Goal: Transaction & Acquisition: Purchase product/service

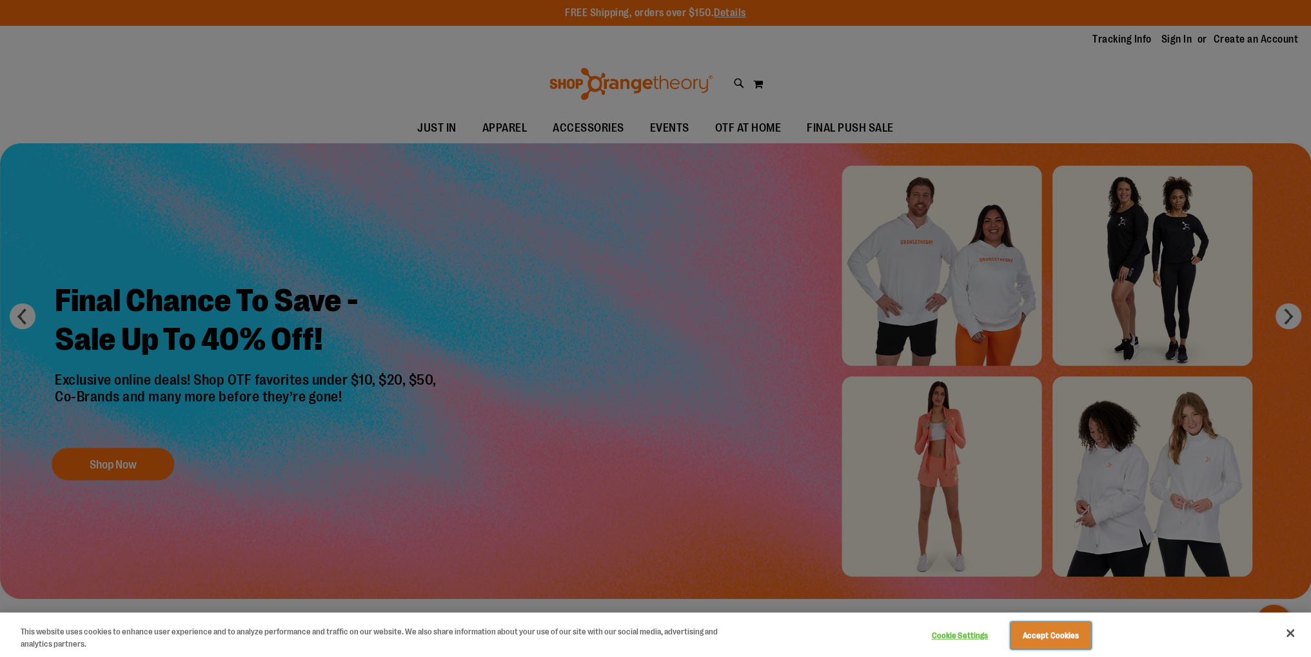
click at [1062, 639] on button "Accept Cookies" at bounding box center [1051, 635] width 81 height 27
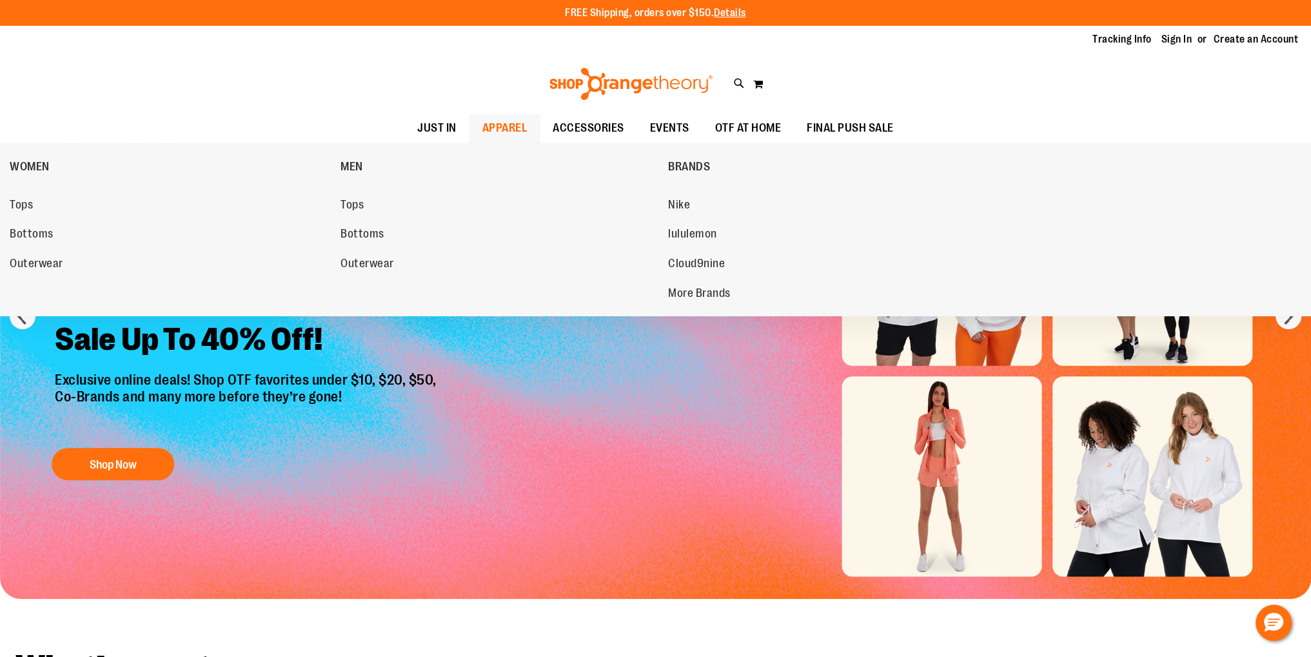
click at [519, 135] on span "APPAREL" at bounding box center [504, 128] width 45 height 29
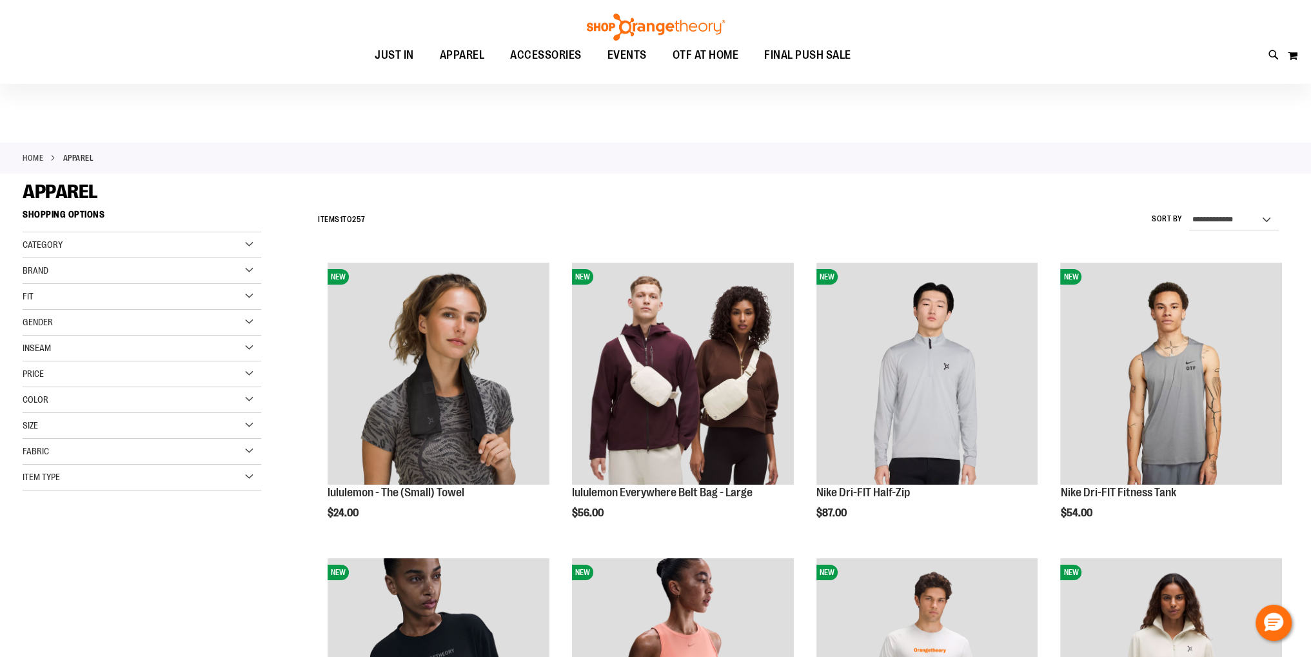
click at [48, 421] on div "Size" at bounding box center [142, 426] width 239 height 26
click at [58, 479] on div "2XL" at bounding box center [57, 481] width 19 height 19
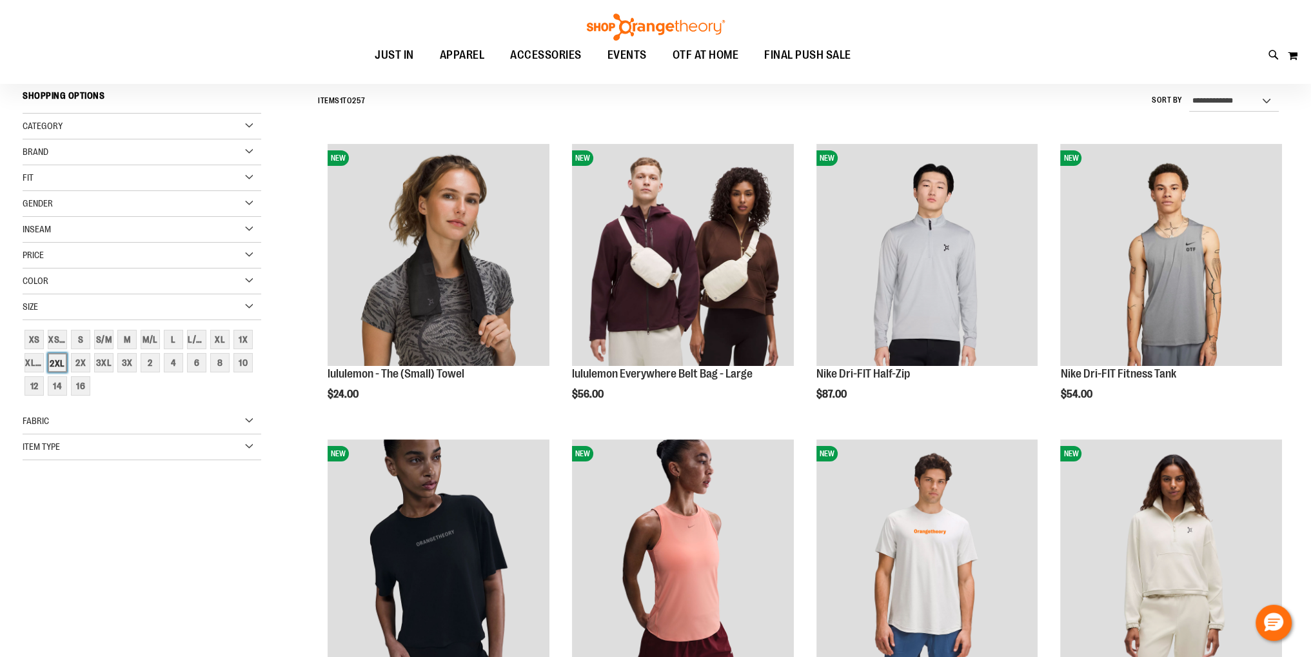
scroll to position [120, 0]
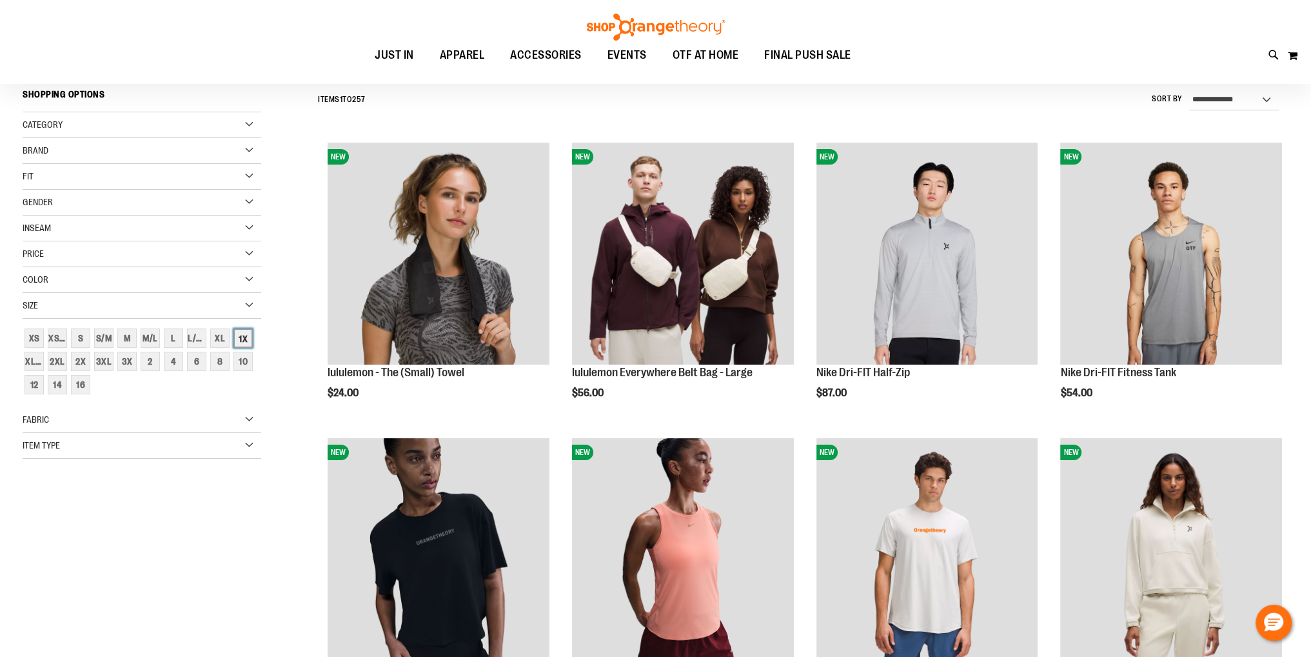
click at [243, 342] on div "1X" at bounding box center [242, 337] width 19 height 19
click at [52, 359] on div "2XL" at bounding box center [57, 361] width 19 height 19
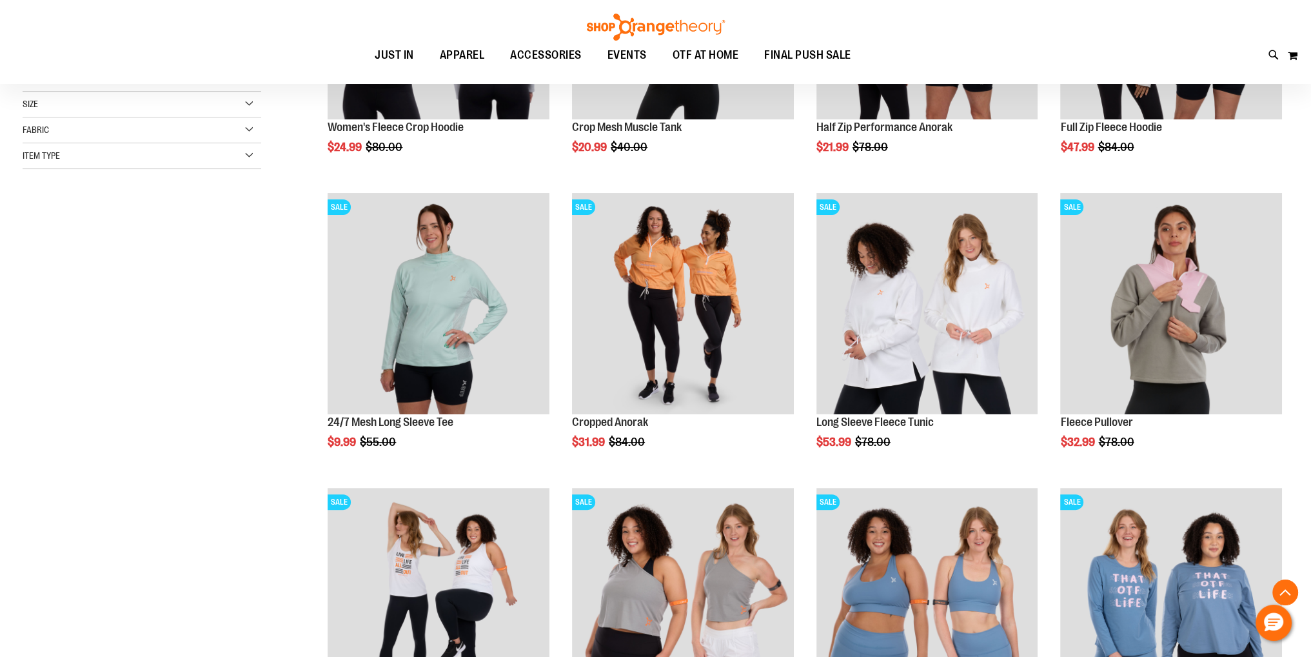
scroll to position [378, 0]
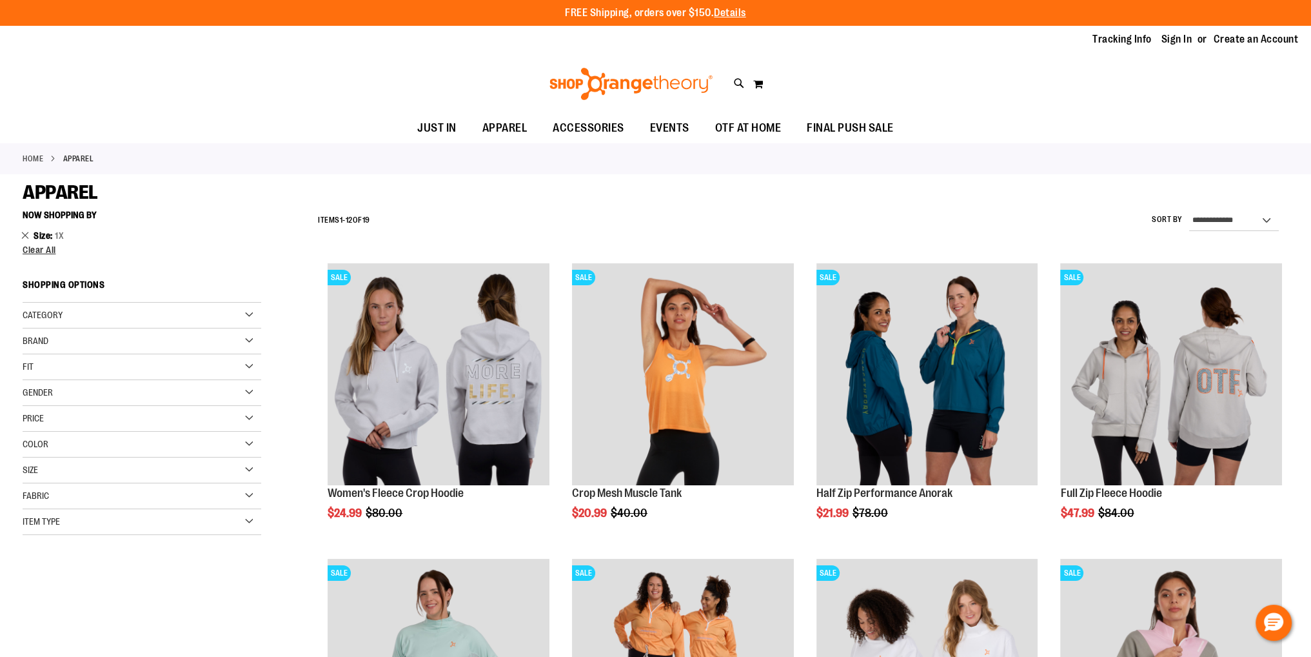
click at [26, 233] on link "Remove This Item" at bounding box center [25, 234] width 8 height 13
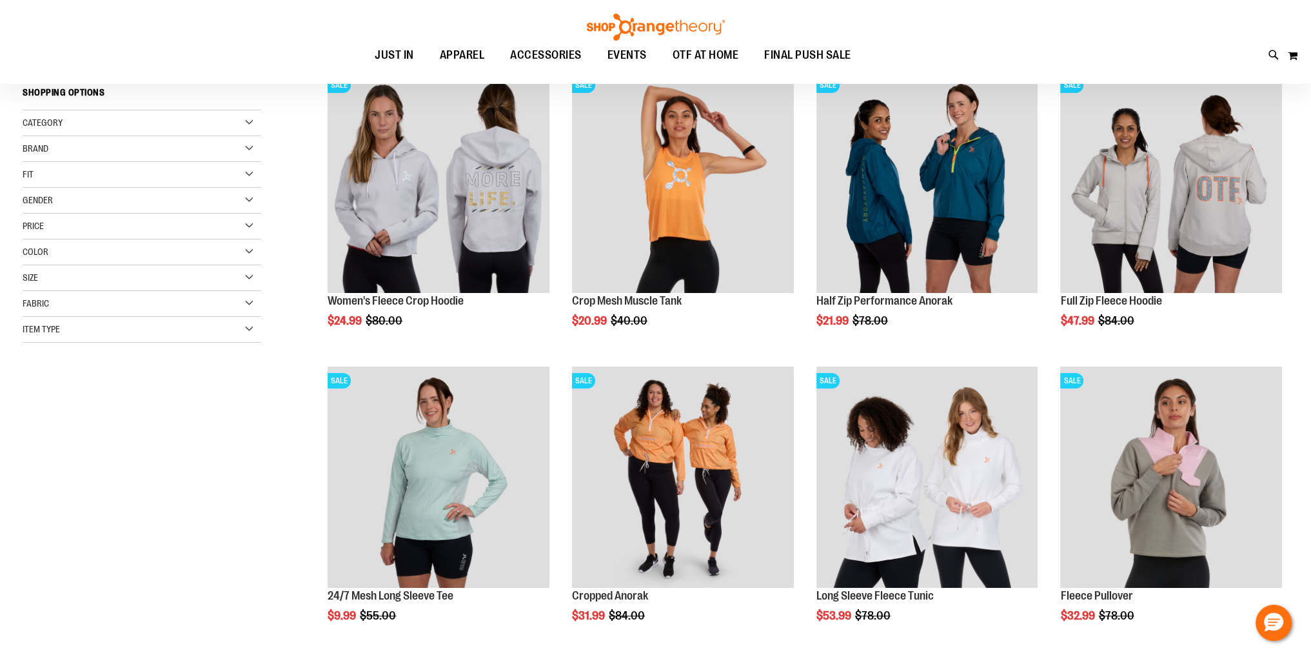
scroll to position [203, 0]
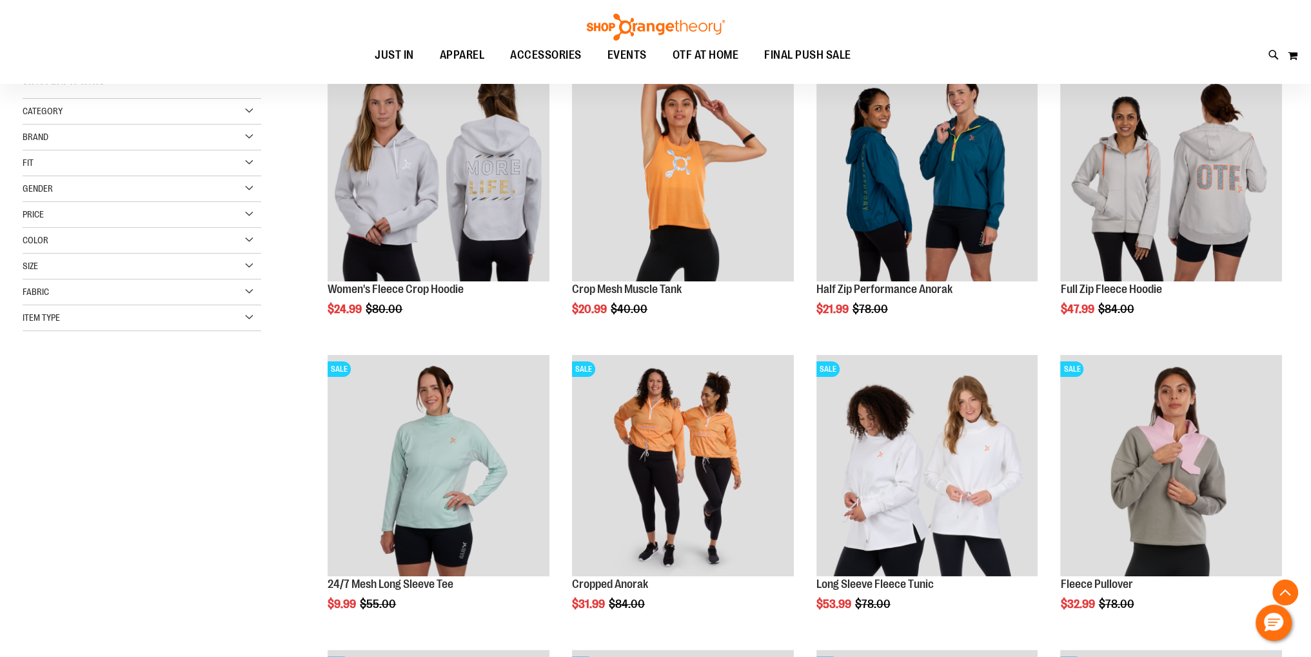
click at [42, 260] on div "Size" at bounding box center [142, 266] width 239 height 26
click at [55, 320] on div "2XL" at bounding box center [57, 321] width 19 height 19
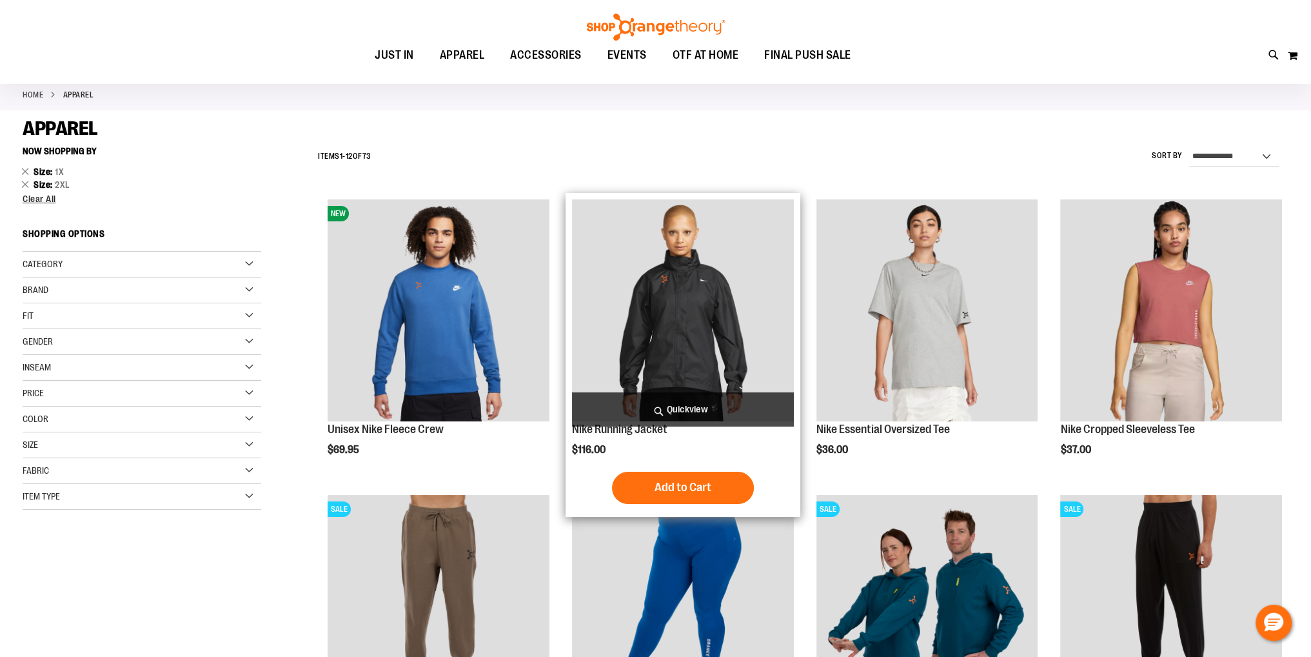
scroll to position [193, 0]
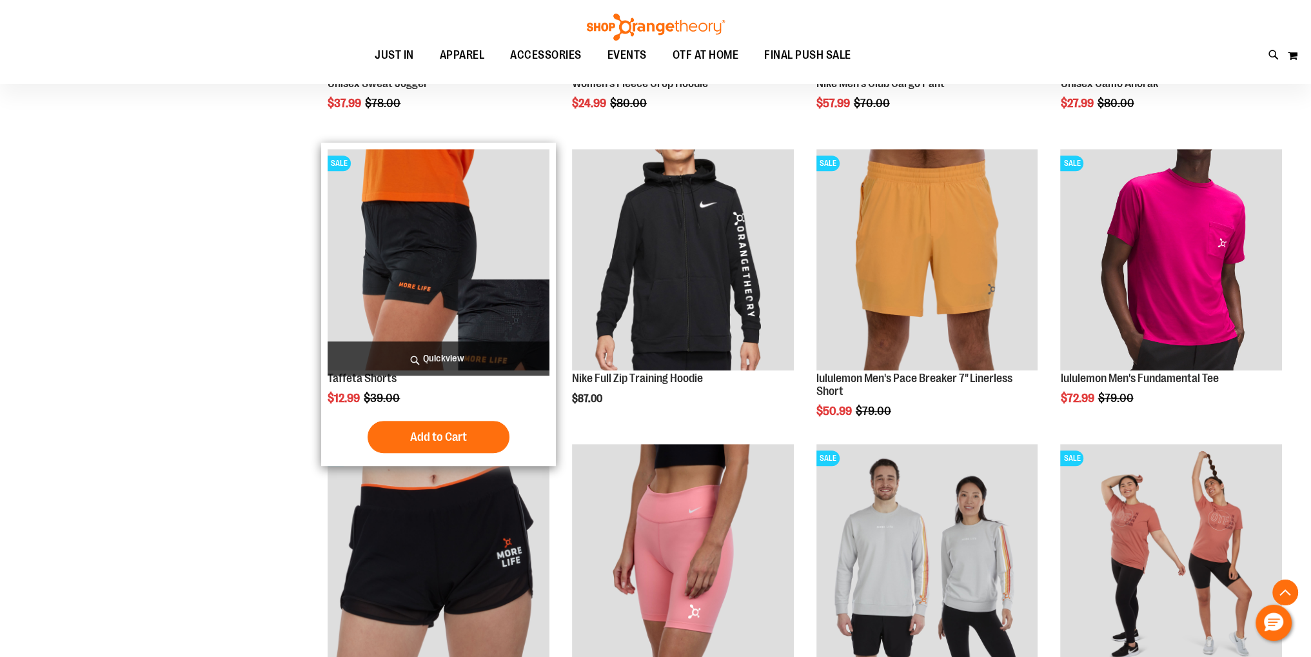
scroll to position [1017, 0]
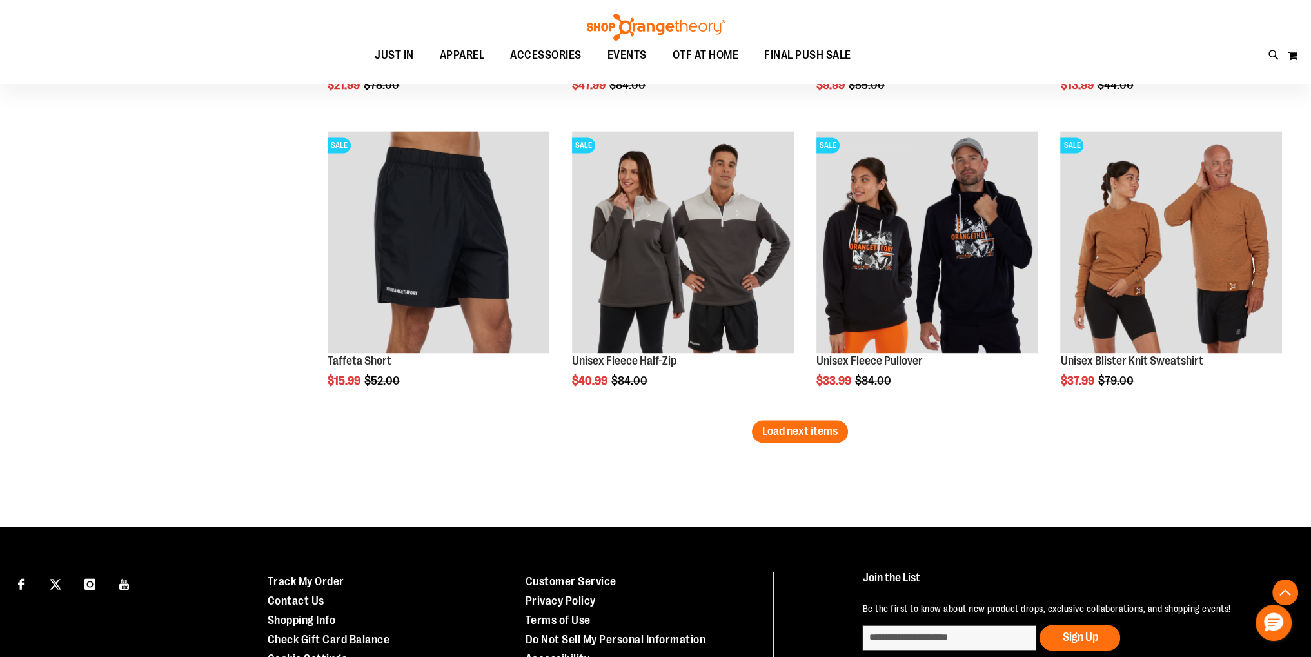
scroll to position [2603, 0]
